Goal: Transaction & Acquisition: Subscribe to service/newsletter

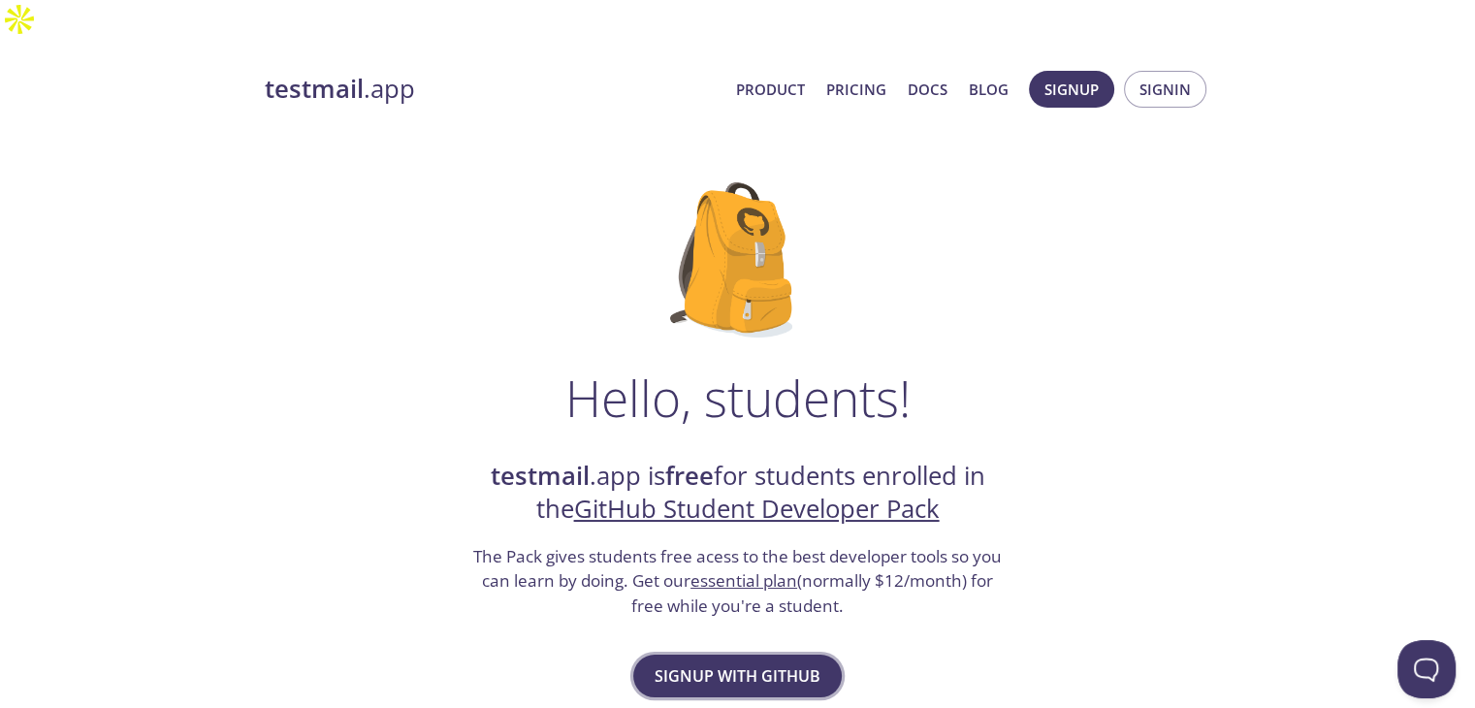
click at [731, 662] on span "Signup with GitHub" at bounding box center [737, 675] width 166 height 27
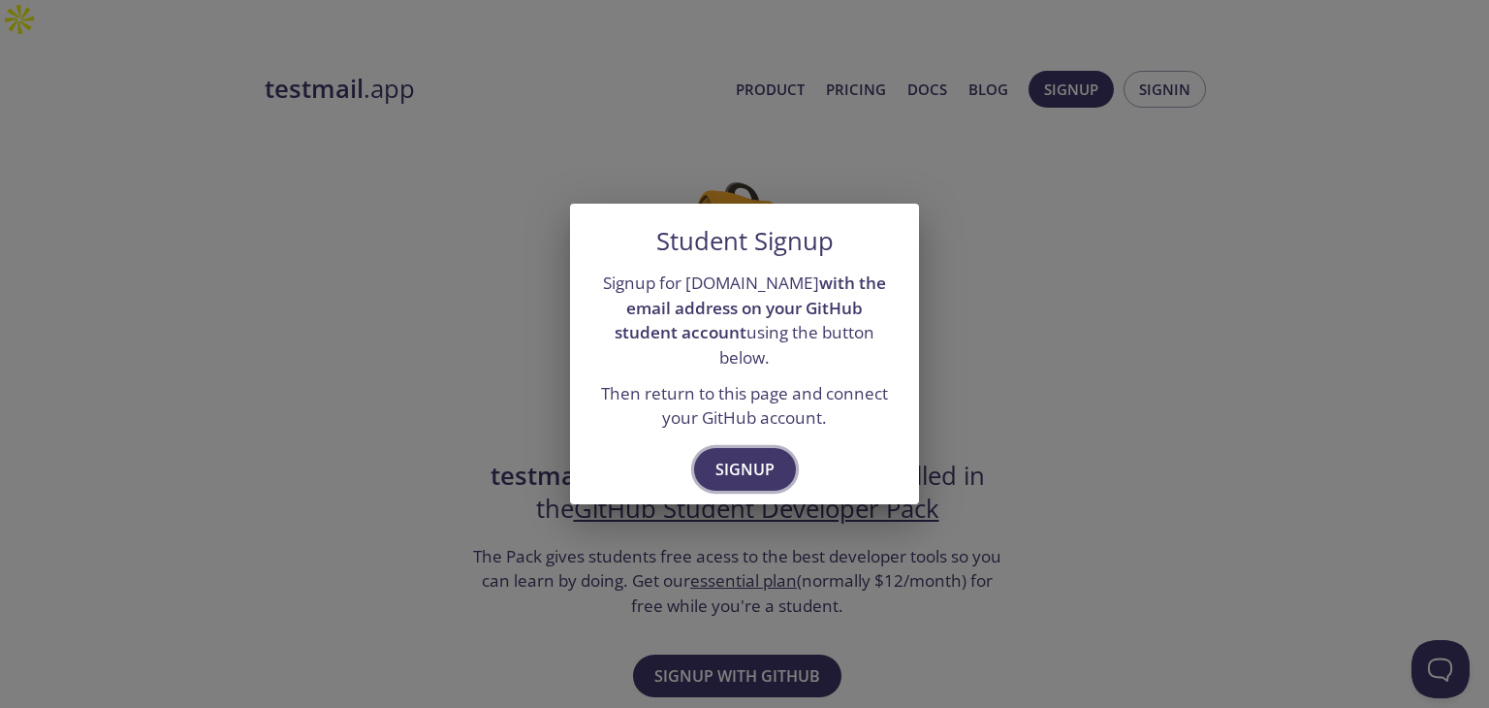
click at [737, 456] on span "Signup" at bounding box center [745, 469] width 59 height 27
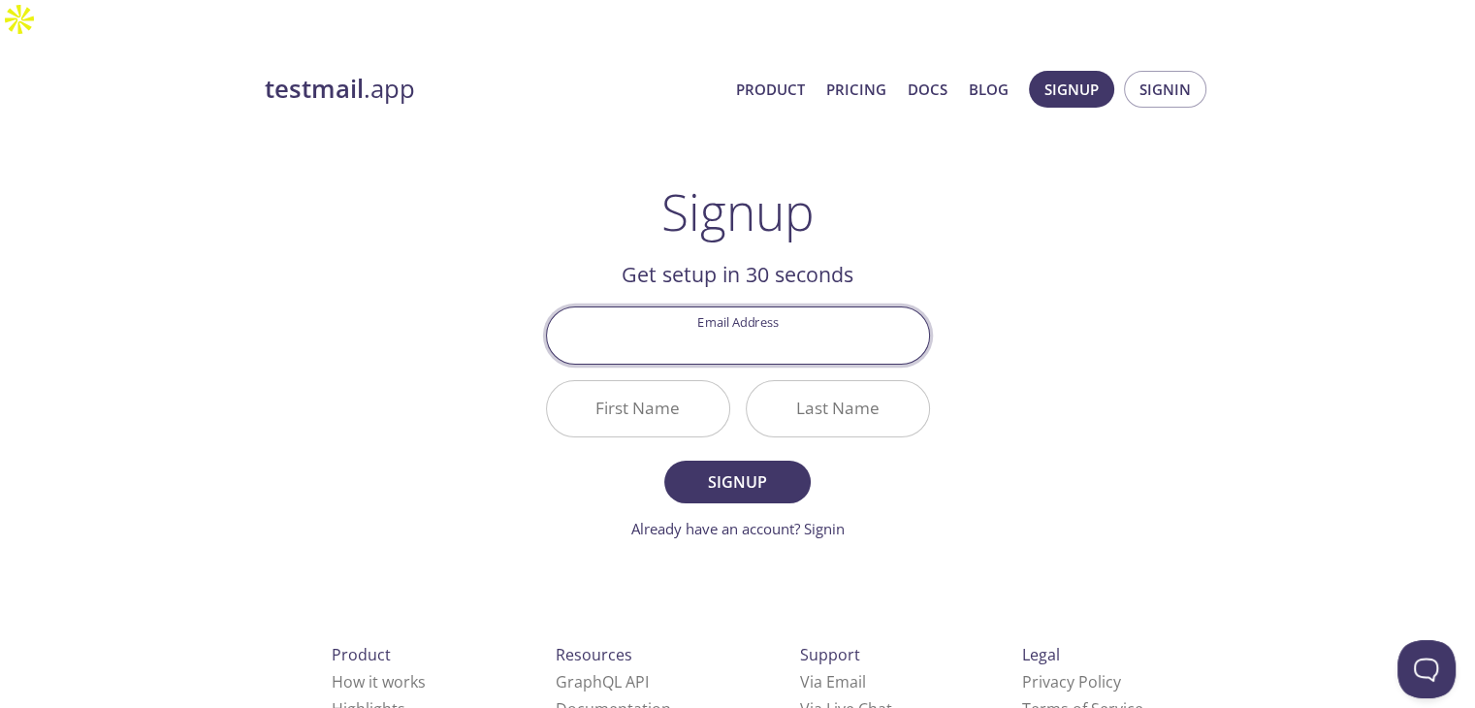
type input "gunishsalunke@gmail.com"
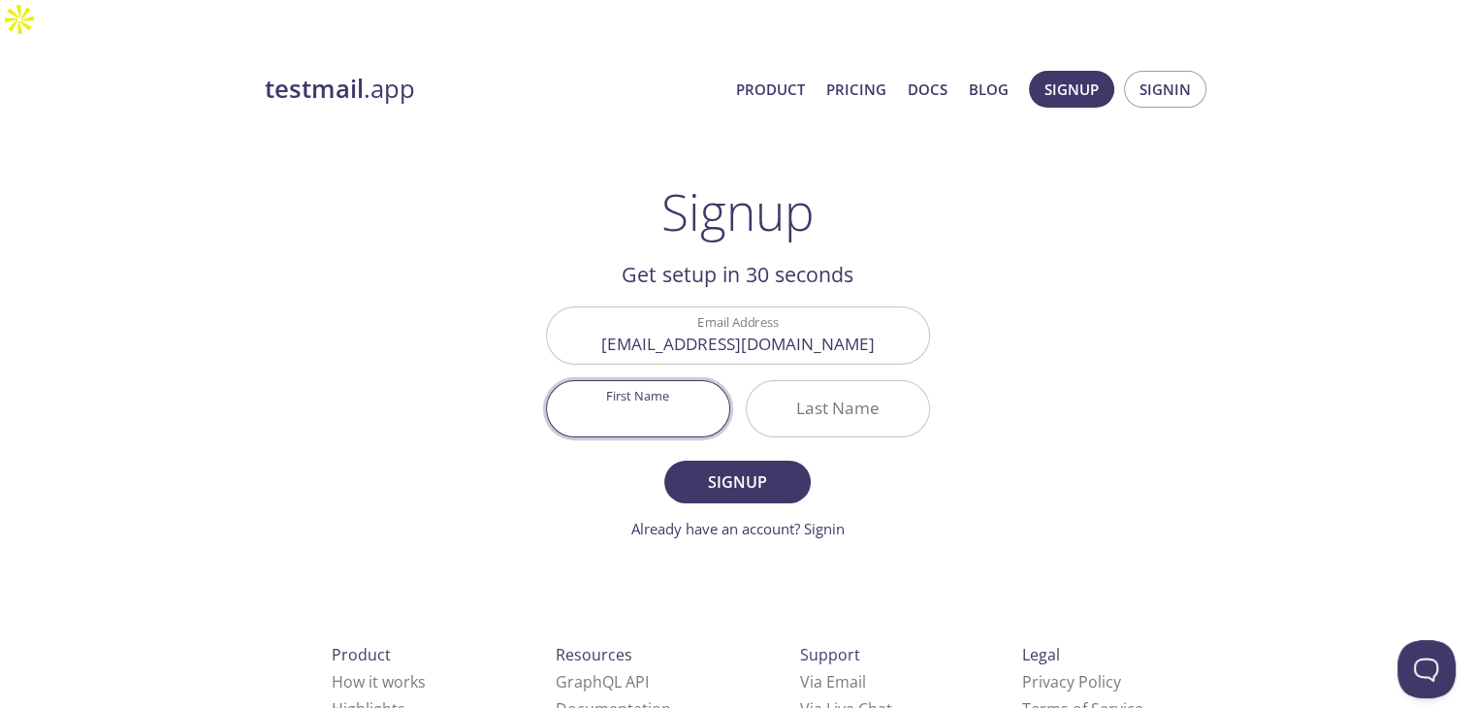
click at [656, 381] on input "First Name" at bounding box center [638, 408] width 182 height 55
type input "Gunish"
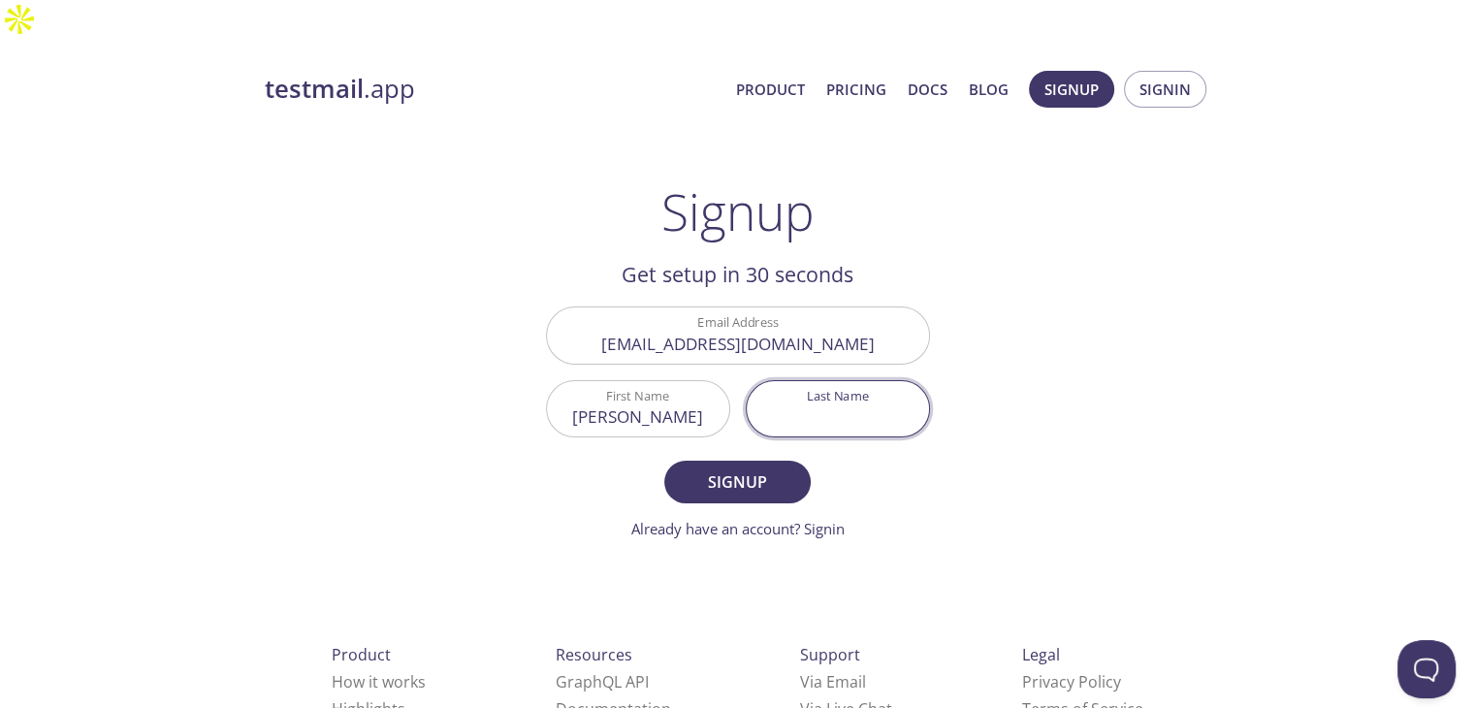
click at [863, 381] on input "Last Name" at bounding box center [838, 408] width 182 height 55
type input "Salunke"
click at [745, 468] on span "Signup" at bounding box center [736, 481] width 103 height 27
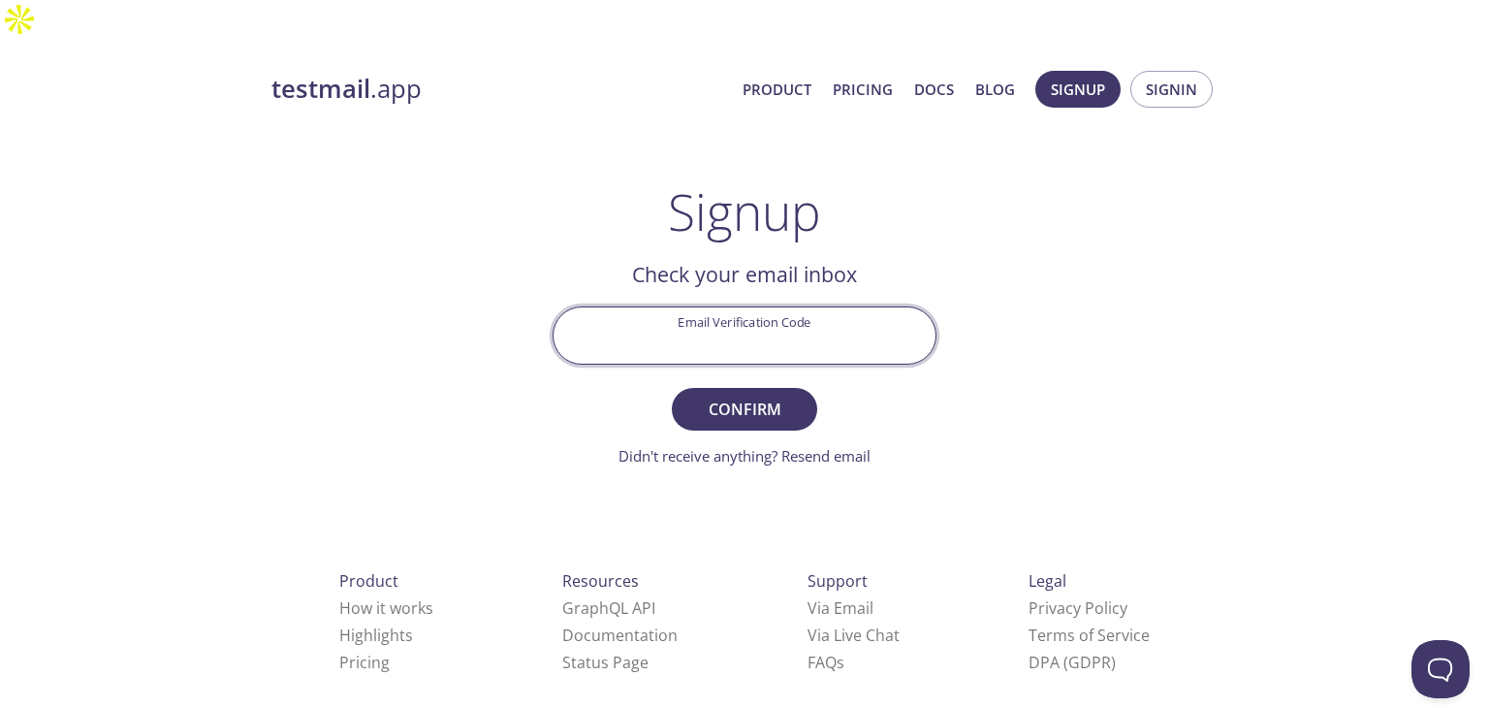
click at [726, 307] on input "Email Verification Code" at bounding box center [745, 334] width 382 height 55
type input "31FZDY8"
click at [779, 396] on span "Confirm" at bounding box center [744, 409] width 103 height 27
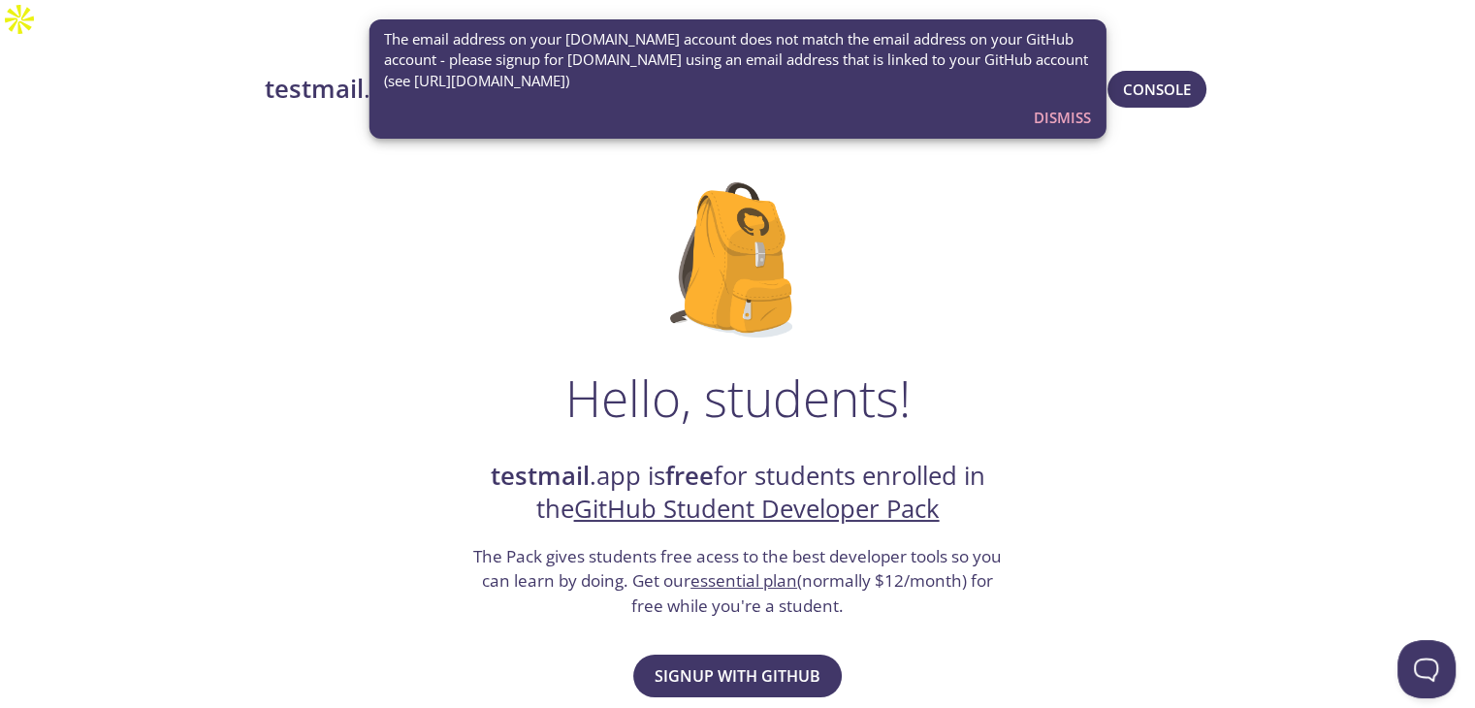
click at [749, 662] on span "Signup with GitHub" at bounding box center [737, 675] width 166 height 27
click at [1055, 112] on span "Dismiss" at bounding box center [1062, 117] width 57 height 25
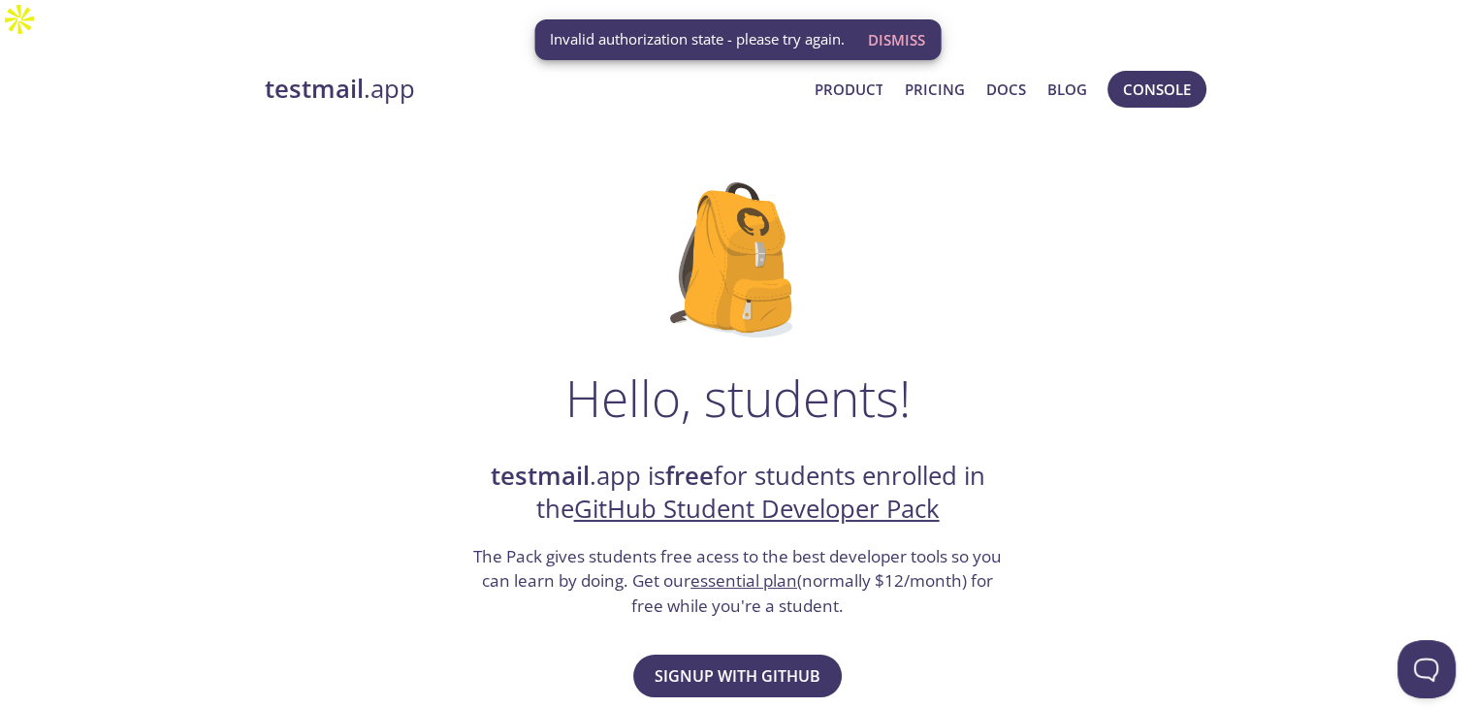
click at [674, 227] on img at bounding box center [737, 259] width 135 height 155
click at [881, 44] on span "Dismiss" at bounding box center [896, 39] width 57 height 25
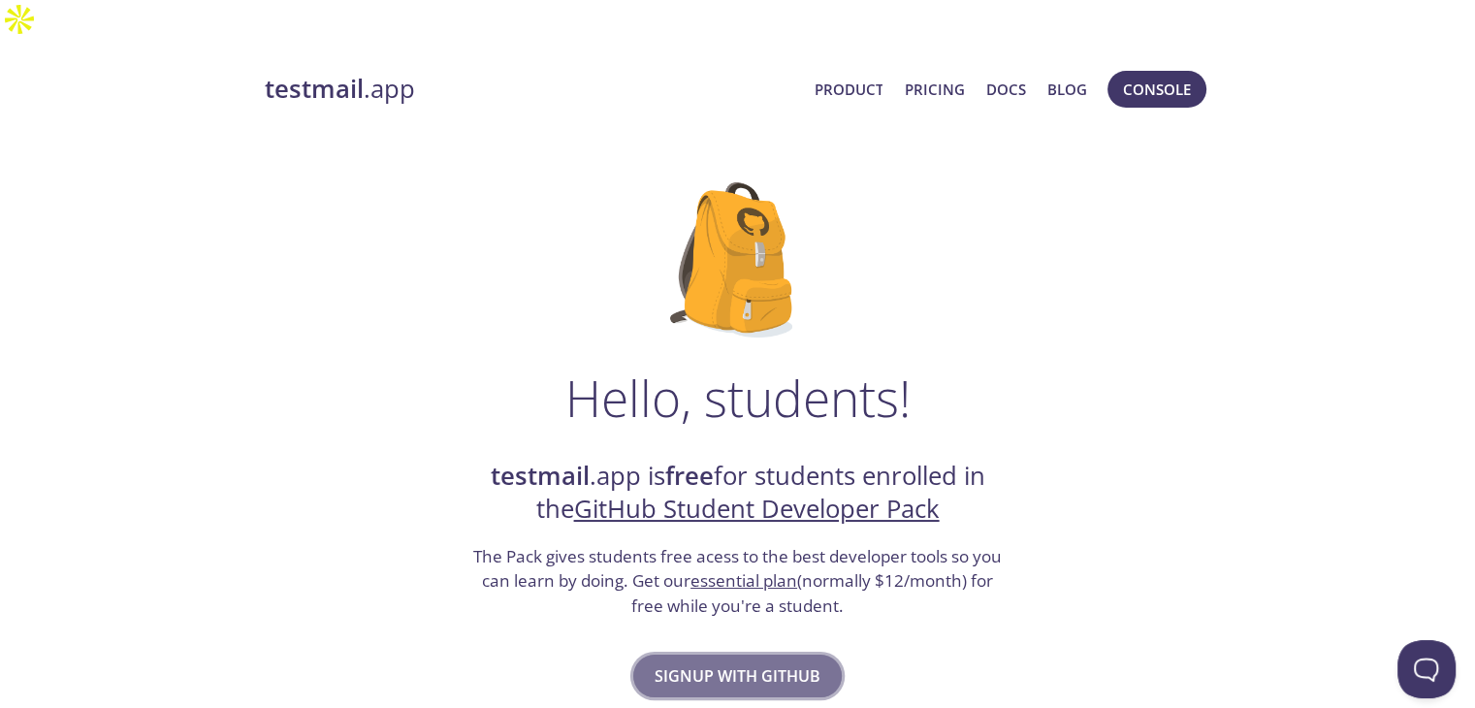
click at [764, 662] on span "Signup with GitHub" at bounding box center [737, 675] width 166 height 27
